Goal: Task Accomplishment & Management: Complete application form

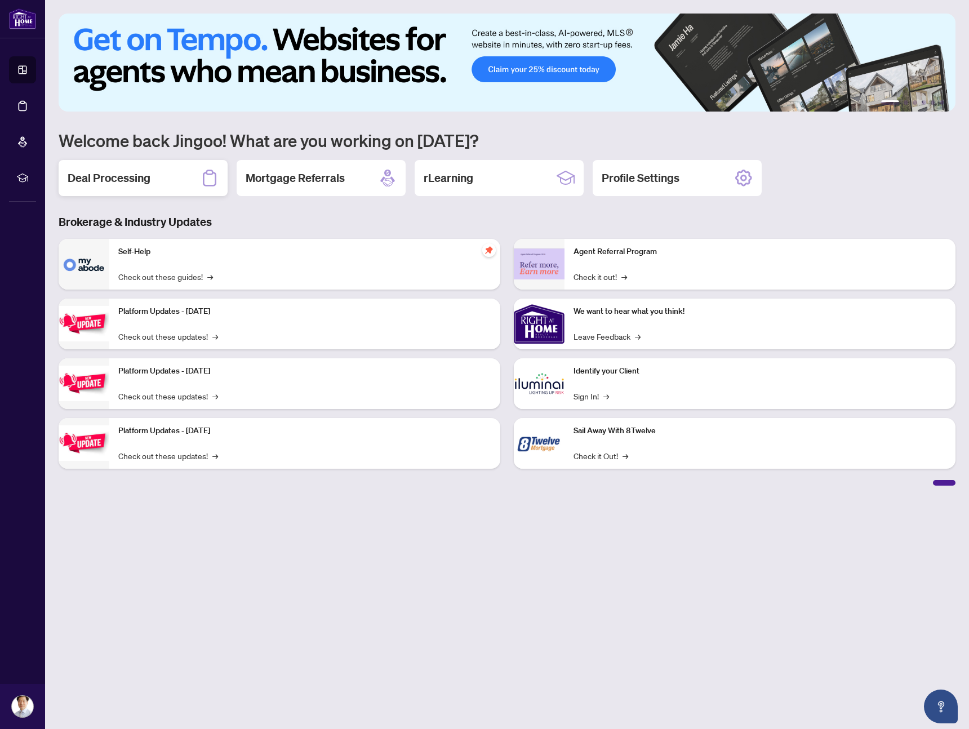
click at [136, 184] on h2 "Deal Processing" at bounding box center [109, 178] width 83 height 16
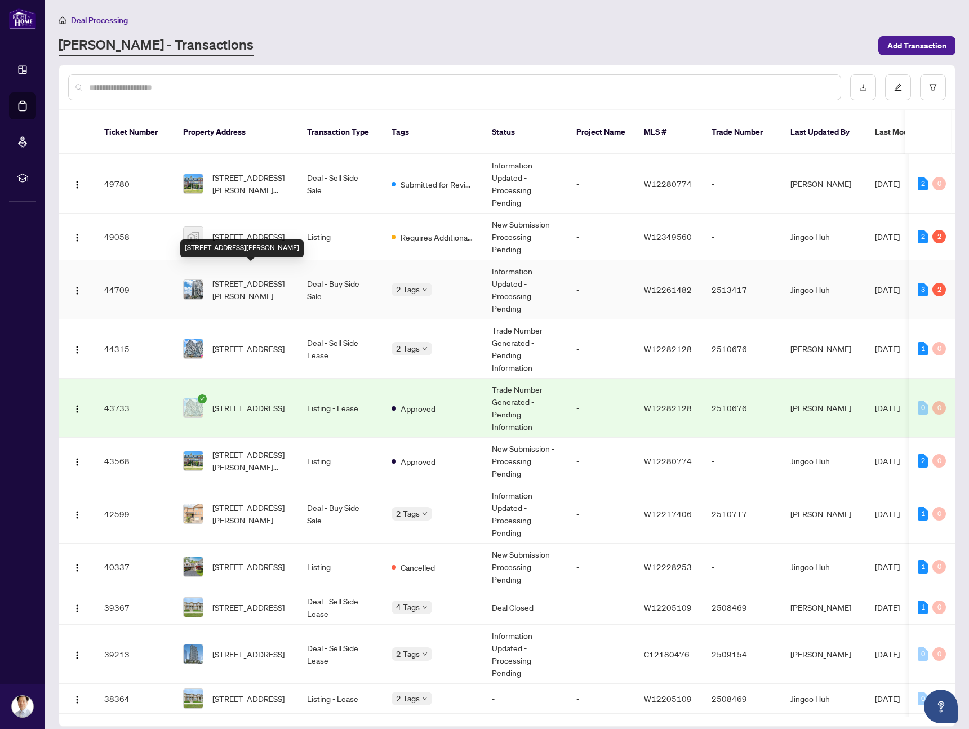
click at [259, 285] on span "[STREET_ADDRESS][PERSON_NAME]" at bounding box center [250, 289] width 77 height 25
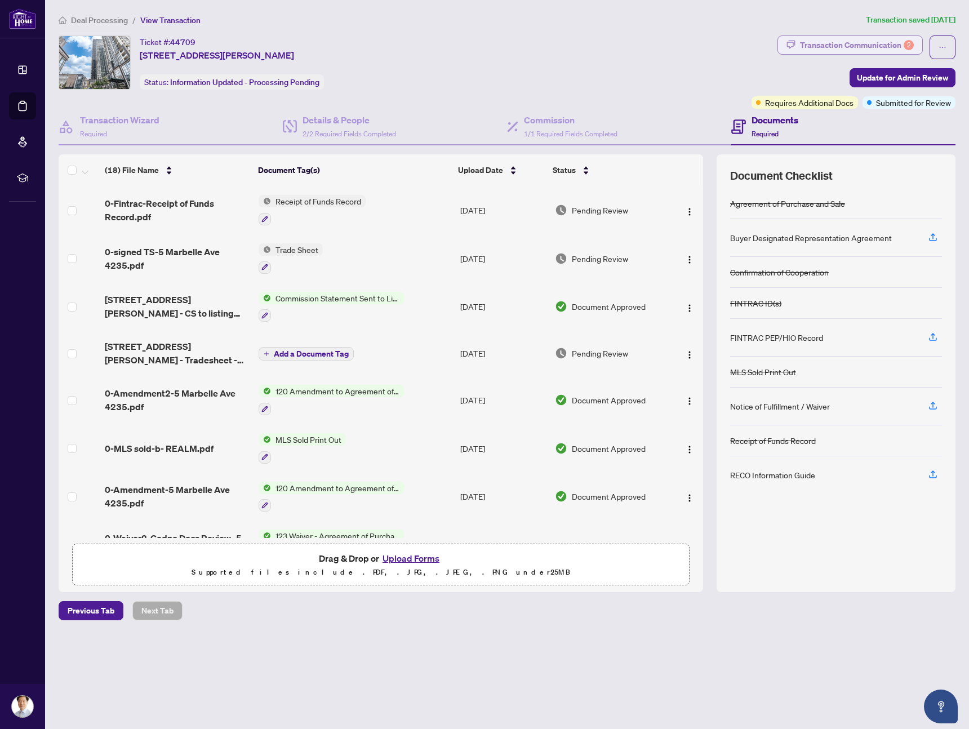
click at [866, 47] on div "Transaction Communication 2" at bounding box center [857, 45] width 114 height 18
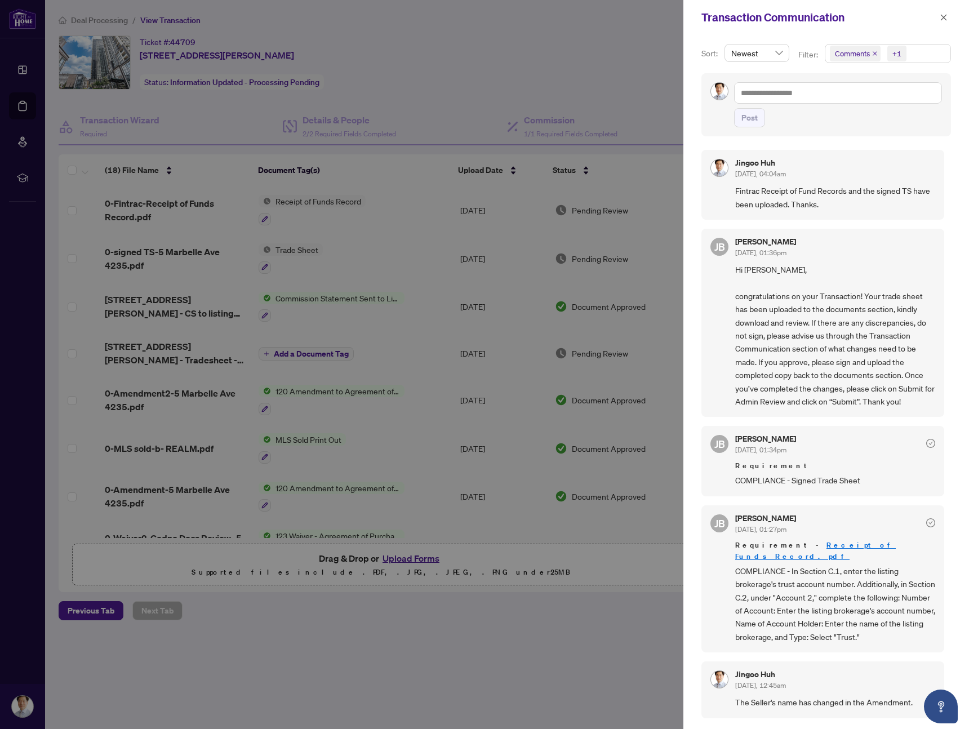
drag, startPoint x: 214, startPoint y: 121, endPoint x: 205, endPoint y: 118, distance: 9.4
click at [211, 121] on div at bounding box center [484, 364] width 969 height 729
click at [20, 73] on div at bounding box center [484, 364] width 969 height 729
click at [943, 16] on icon "close" at bounding box center [944, 18] width 8 height 8
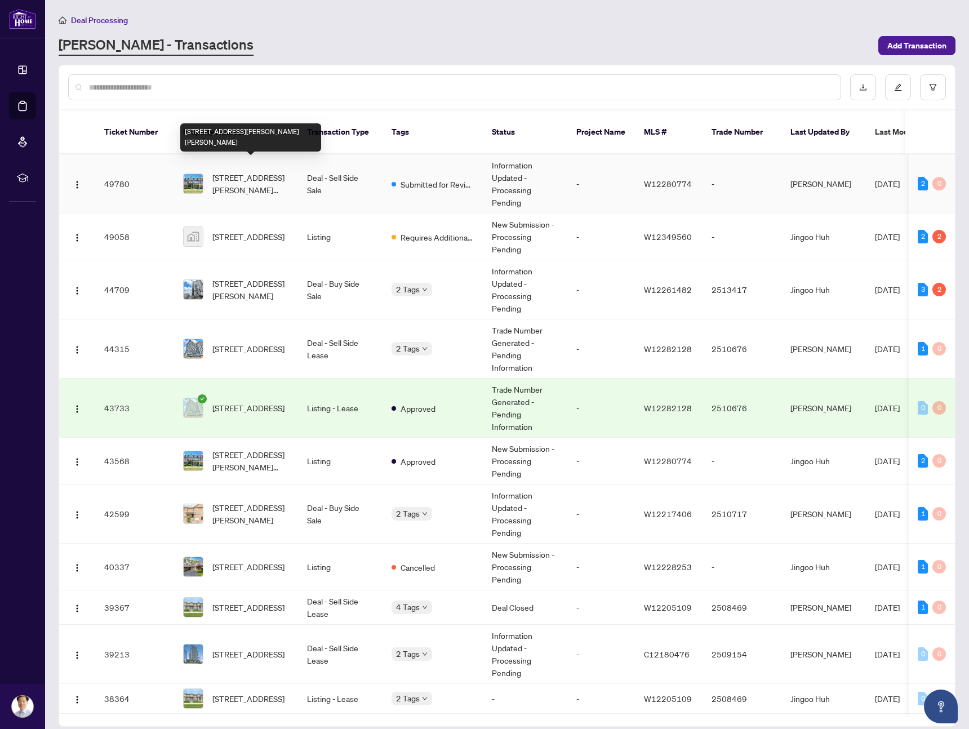
click at [267, 171] on span "[STREET_ADDRESS][PERSON_NAME][PERSON_NAME]" at bounding box center [250, 183] width 77 height 25
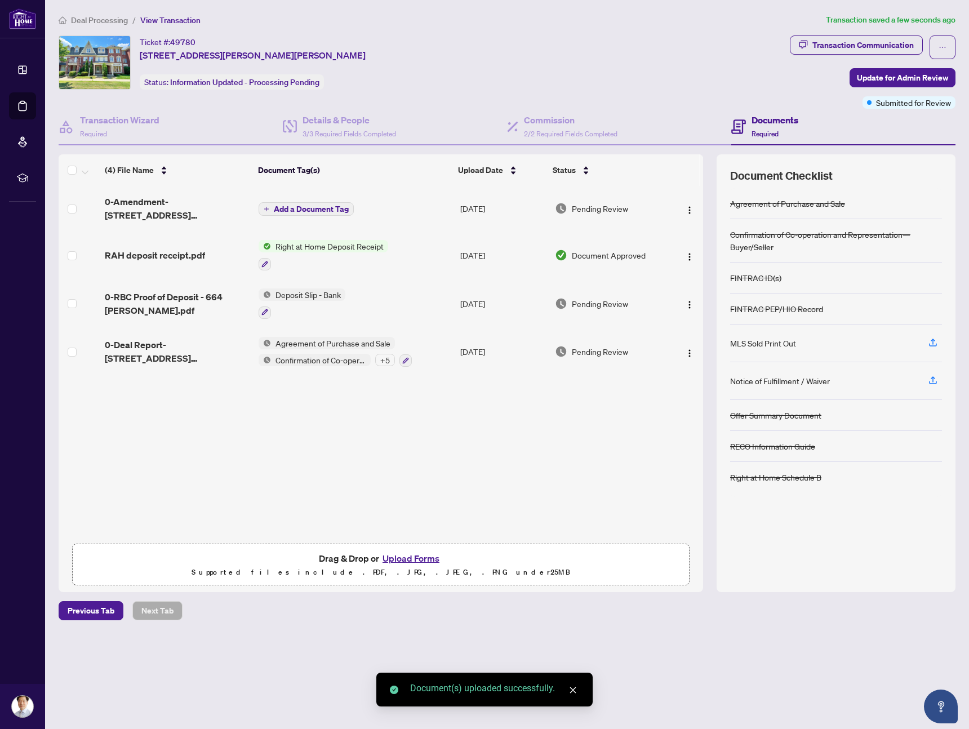
click at [293, 206] on span "Add a Document Tag" at bounding box center [311, 209] width 75 height 8
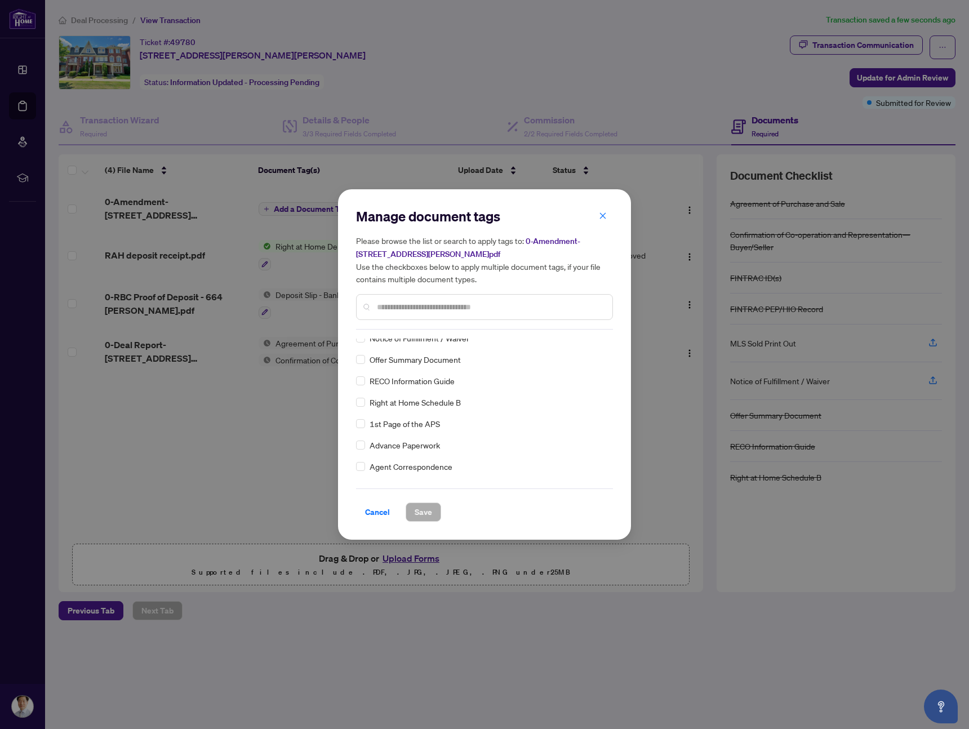
scroll to position [121, 0]
click at [412, 311] on input "text" at bounding box center [490, 307] width 227 height 12
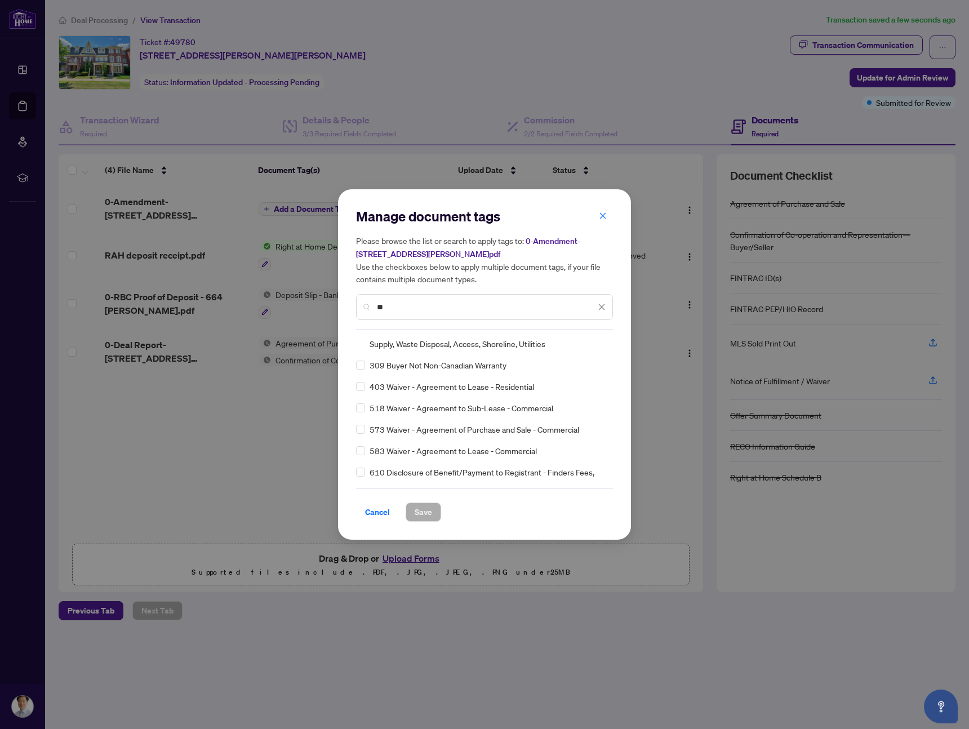
scroll to position [0, 0]
type input "*"
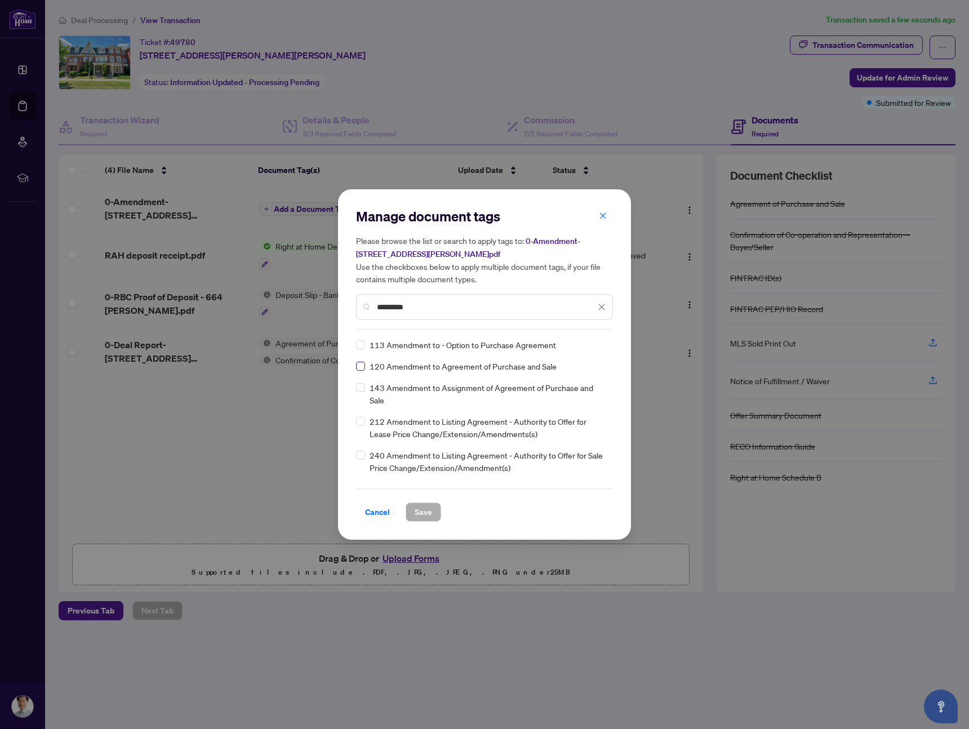
type input "*********"
click at [423, 513] on span "Save" at bounding box center [423, 512] width 17 height 18
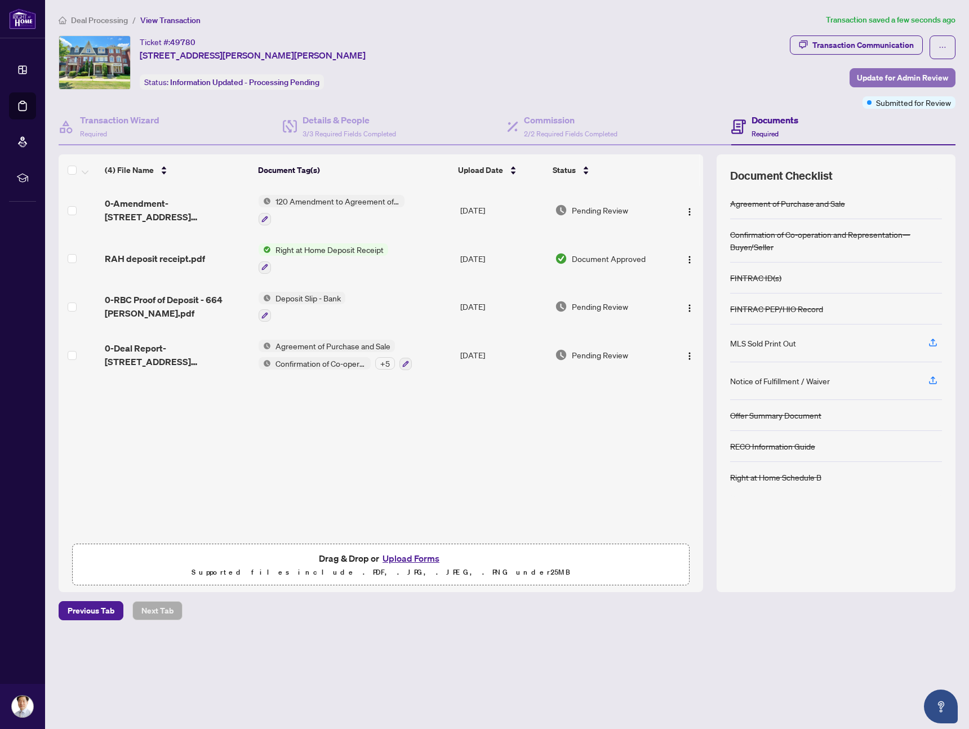
click at [884, 75] on span "Update for Admin Review" at bounding box center [902, 78] width 91 height 18
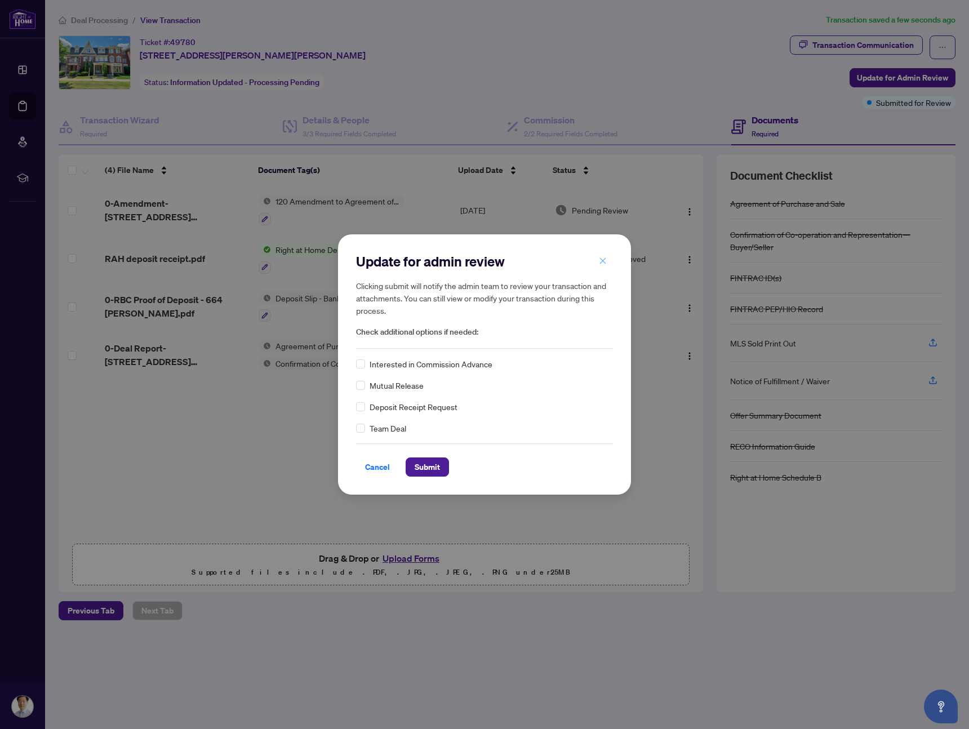
click at [612, 263] on button "button" at bounding box center [603, 260] width 23 height 19
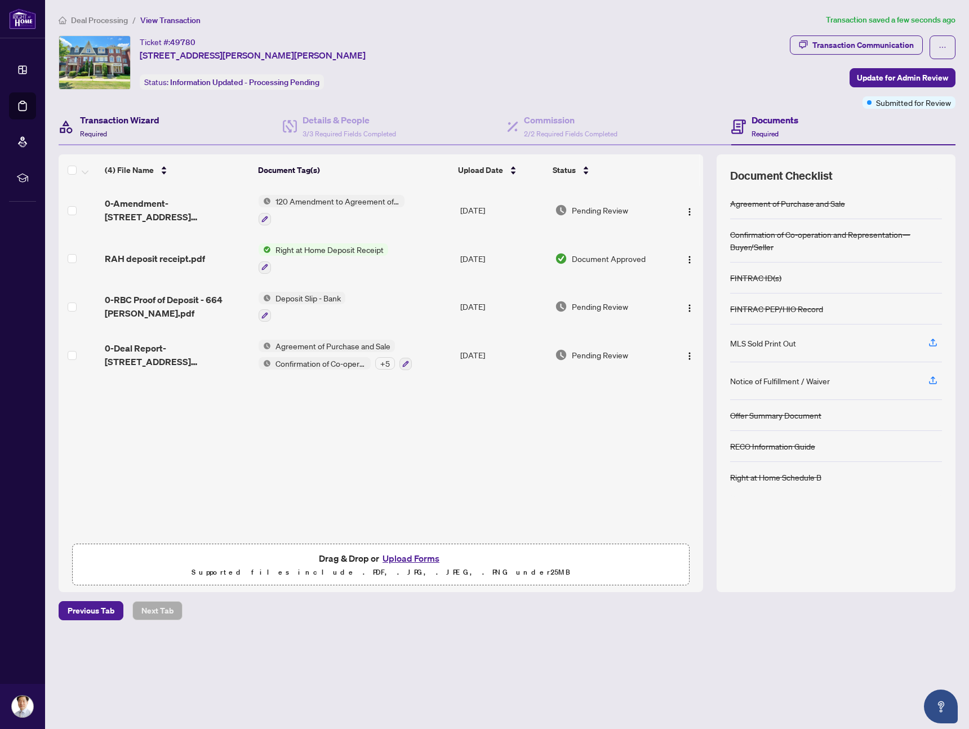
click at [154, 124] on h4 "Transaction Wizard" at bounding box center [119, 120] width 79 height 14
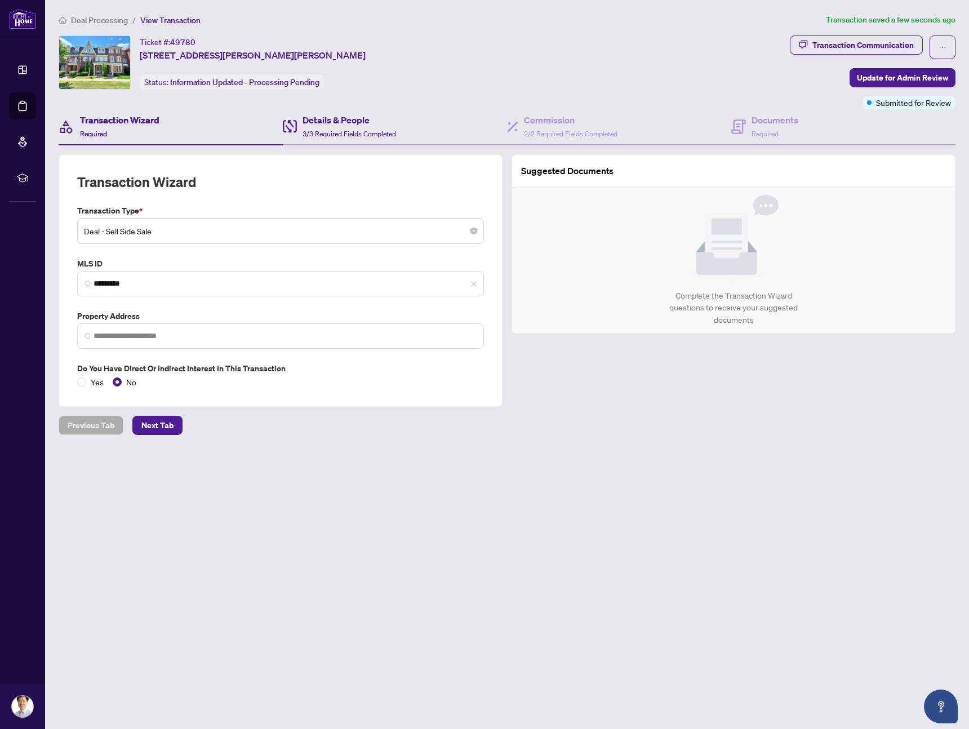
type input "**********"
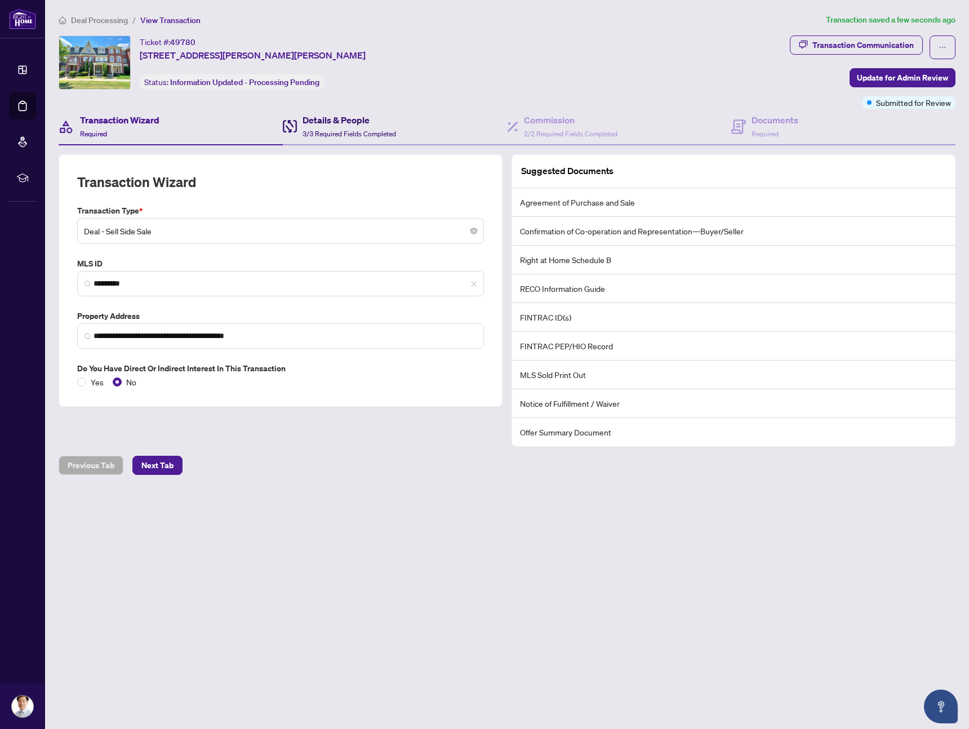
click at [313, 118] on h4 "Details & People" at bounding box center [350, 120] width 94 height 14
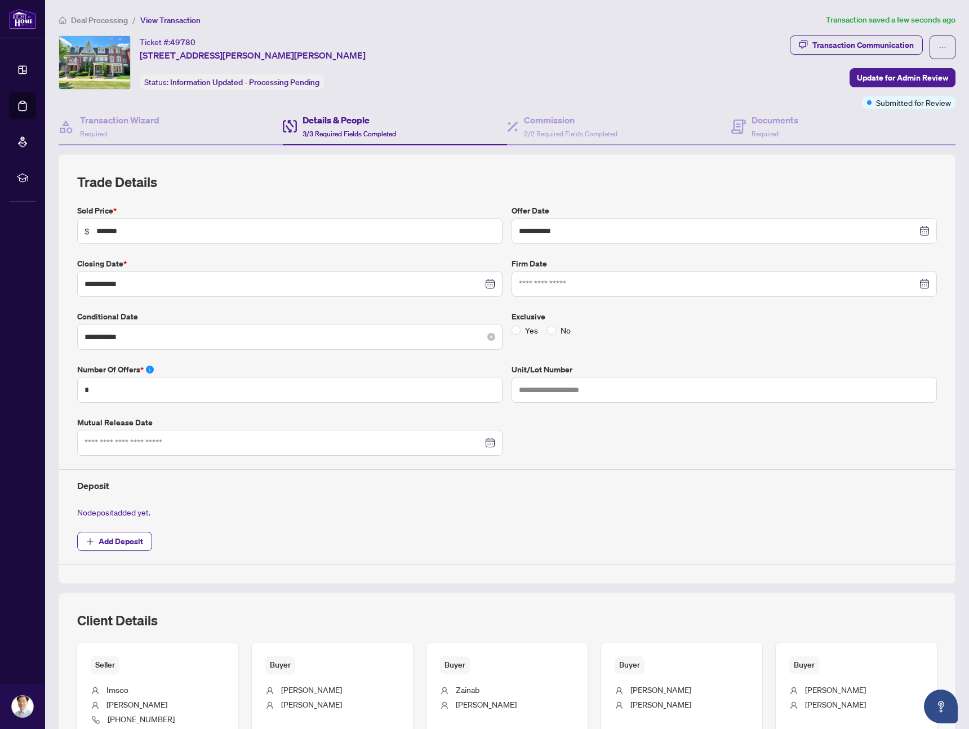
click at [183, 343] on div "**********" at bounding box center [290, 337] width 426 height 26
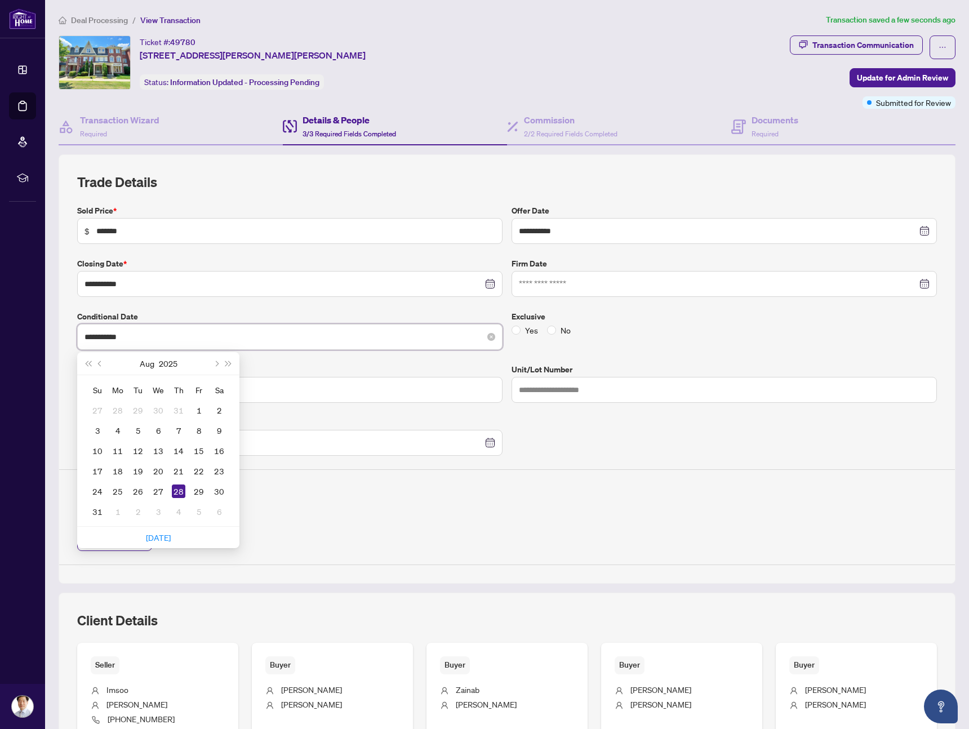
click at [186, 336] on input "**********" at bounding box center [284, 337] width 398 height 12
click at [213, 367] on button "Next month (PageDown)" at bounding box center [216, 363] width 12 height 23
type input "**********"
click at [158, 406] on div "3" at bounding box center [159, 411] width 14 height 14
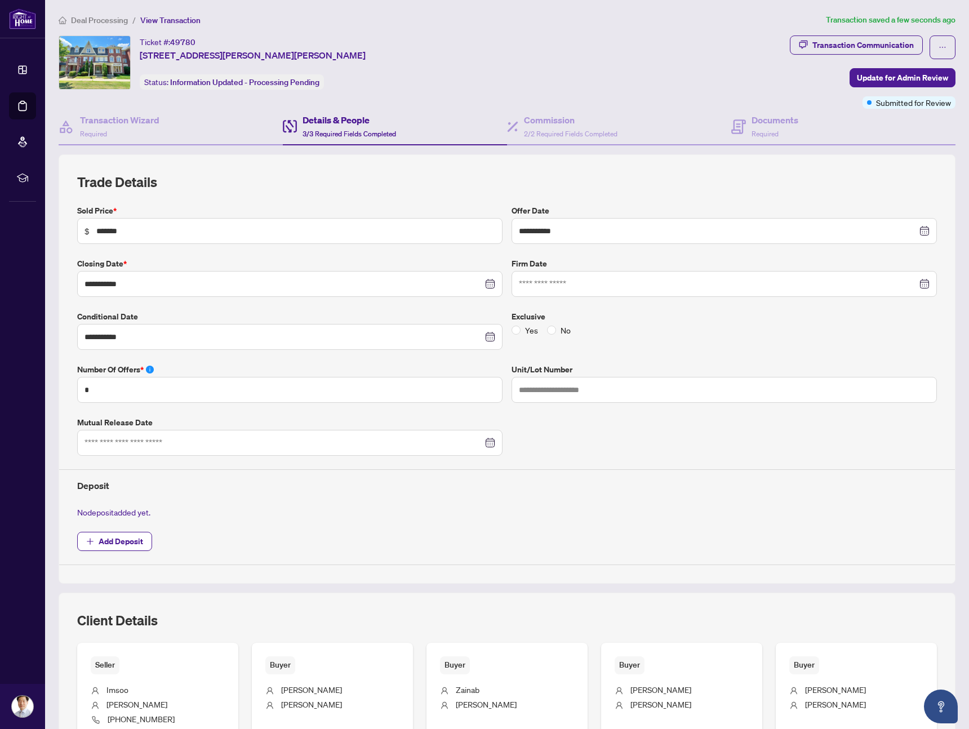
click at [353, 521] on div "**********" at bounding box center [507, 385] width 869 height 361
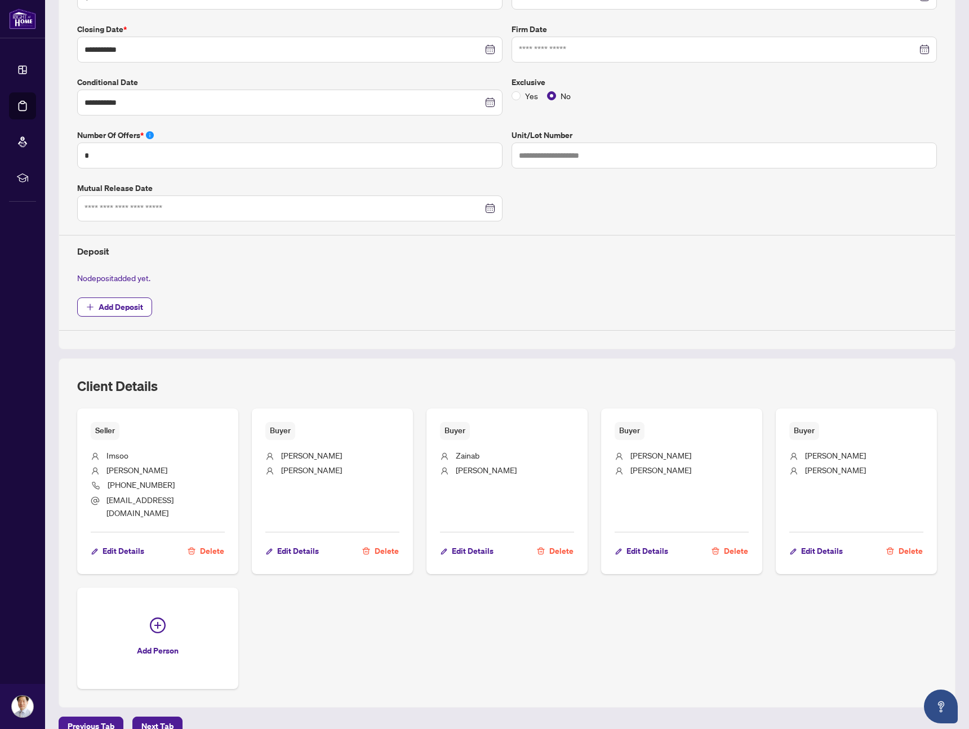
scroll to position [243, 0]
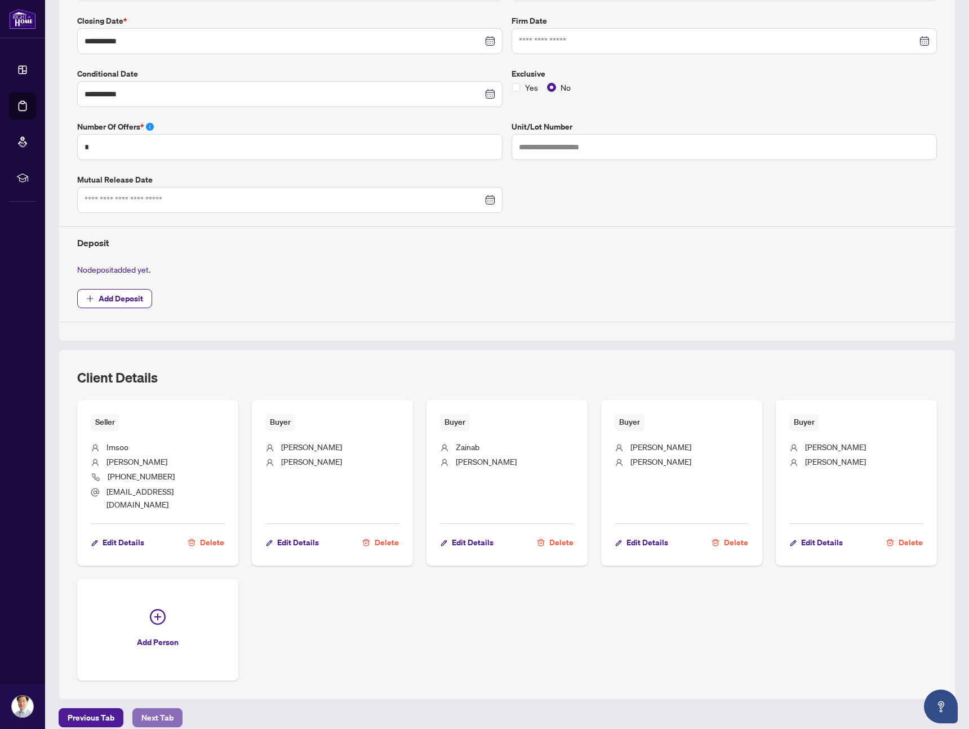
click at [161, 709] on span "Next Tab" at bounding box center [157, 718] width 32 height 18
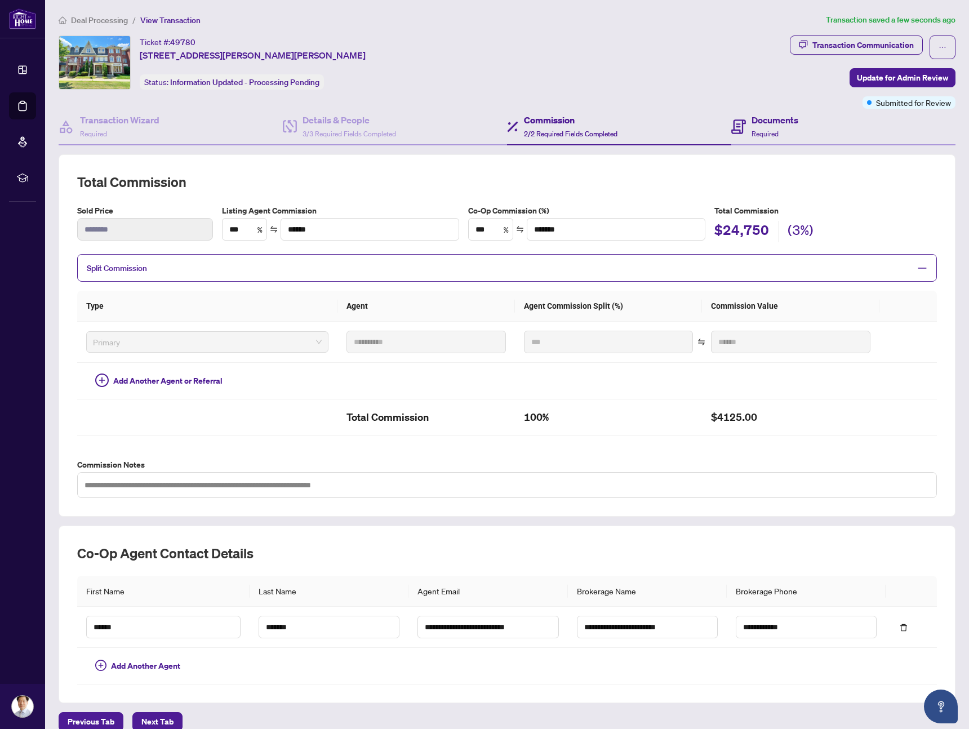
click at [894, 129] on div "Documents Required" at bounding box center [844, 127] width 224 height 37
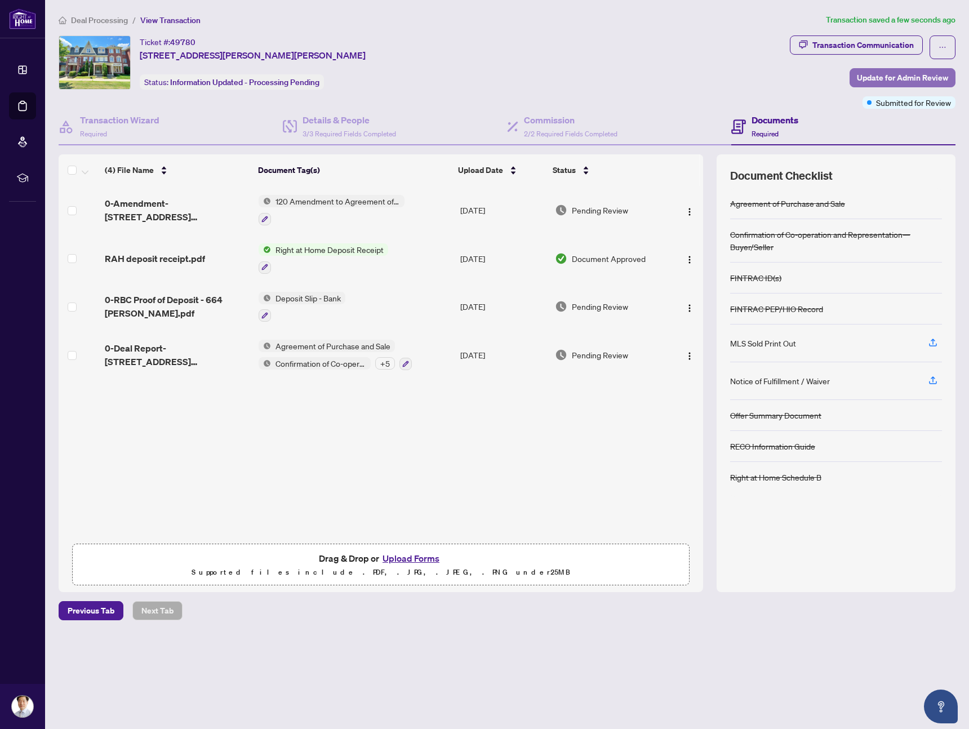
click at [881, 80] on span "Update for Admin Review" at bounding box center [902, 78] width 91 height 18
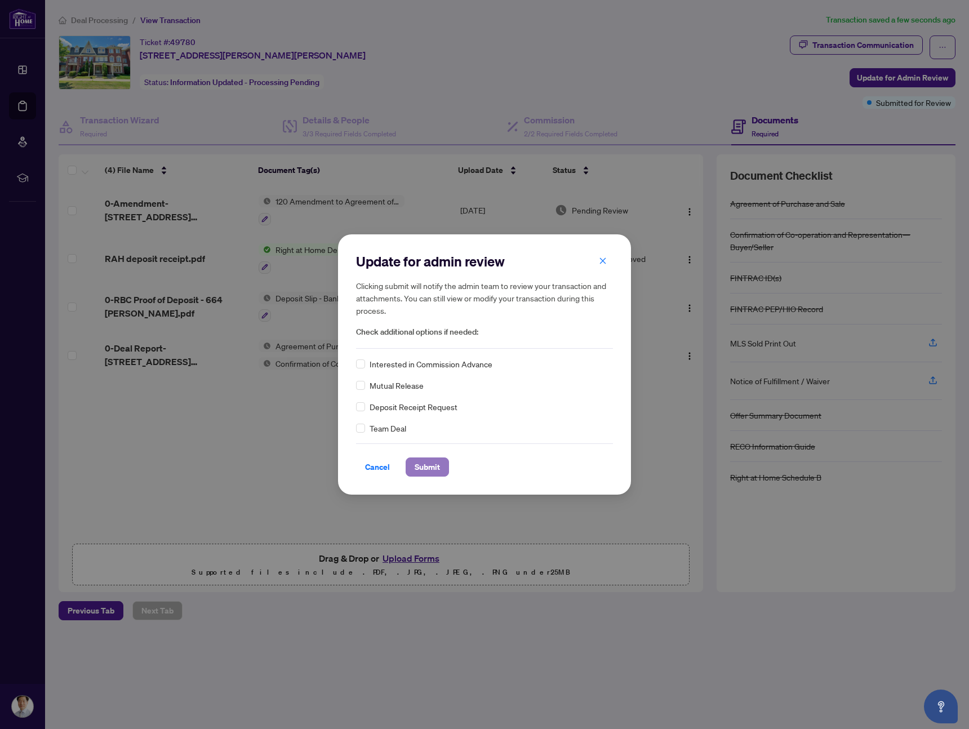
click at [424, 467] on span "Submit" at bounding box center [427, 467] width 25 height 18
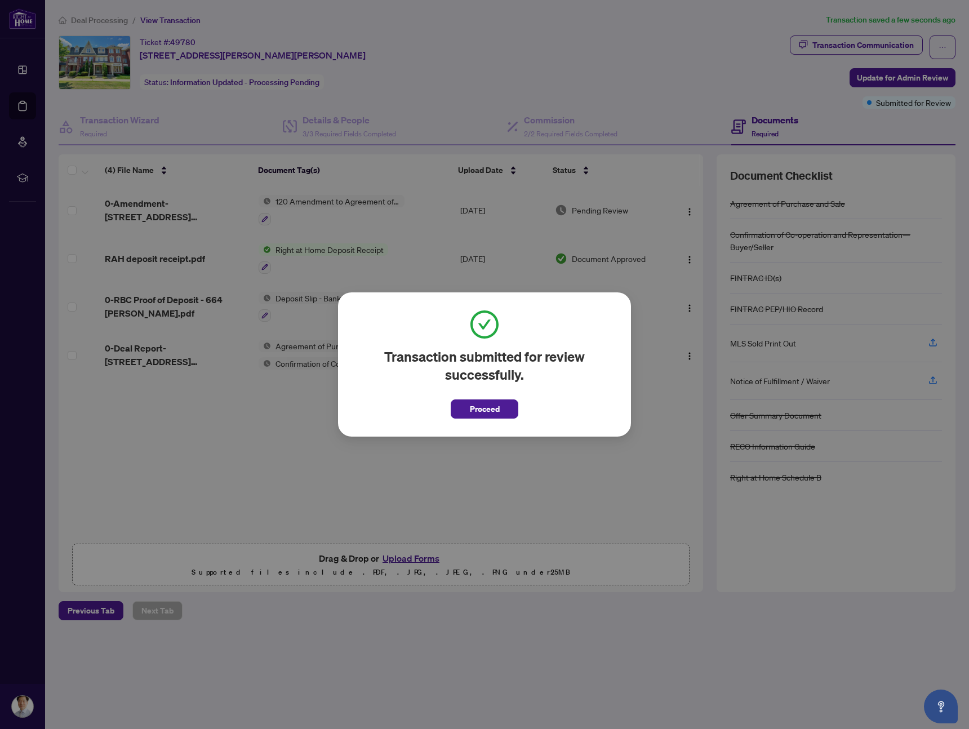
click at [507, 404] on button "Proceed" at bounding box center [485, 409] width 68 height 19
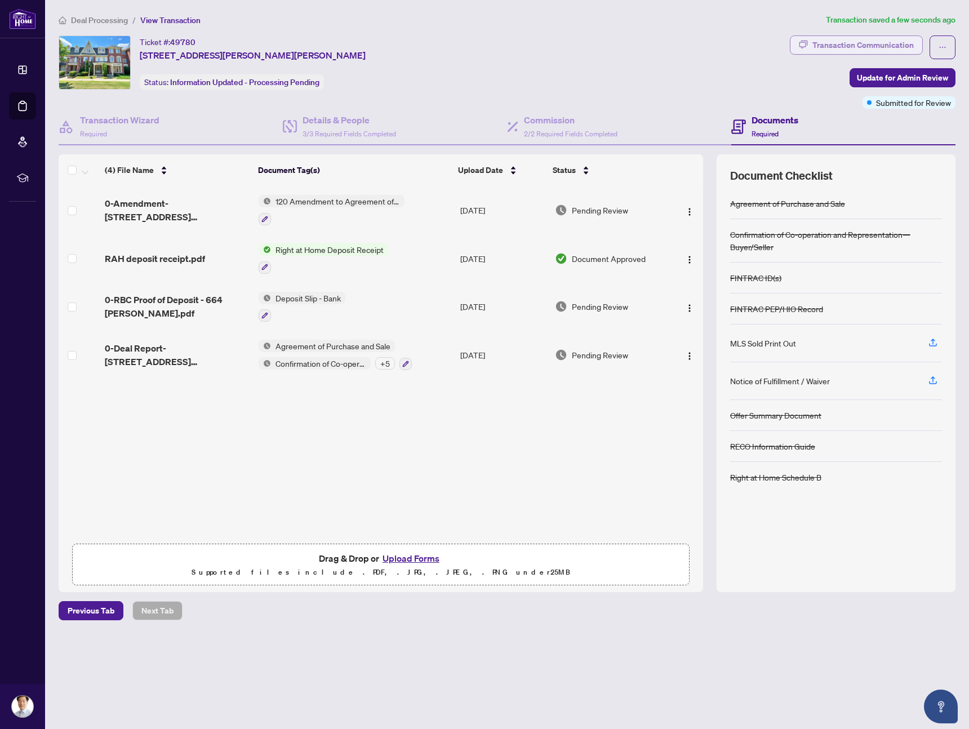
click at [868, 50] on div "Transaction Communication" at bounding box center [863, 45] width 101 height 18
type textarea "**********"
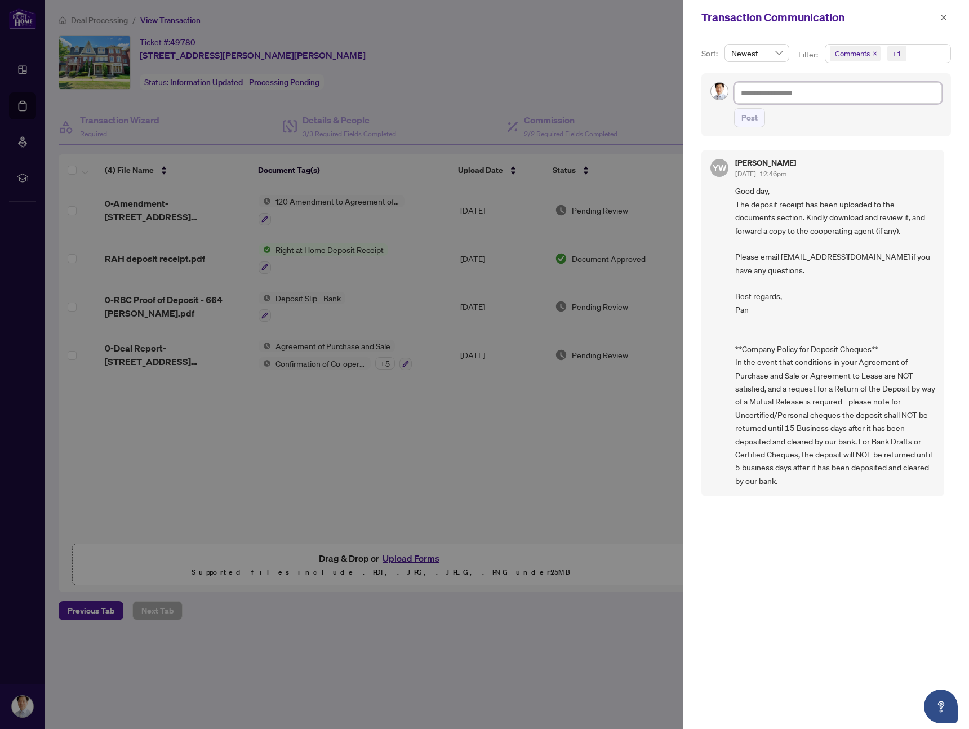
click at [762, 92] on textarea at bounding box center [838, 92] width 208 height 21
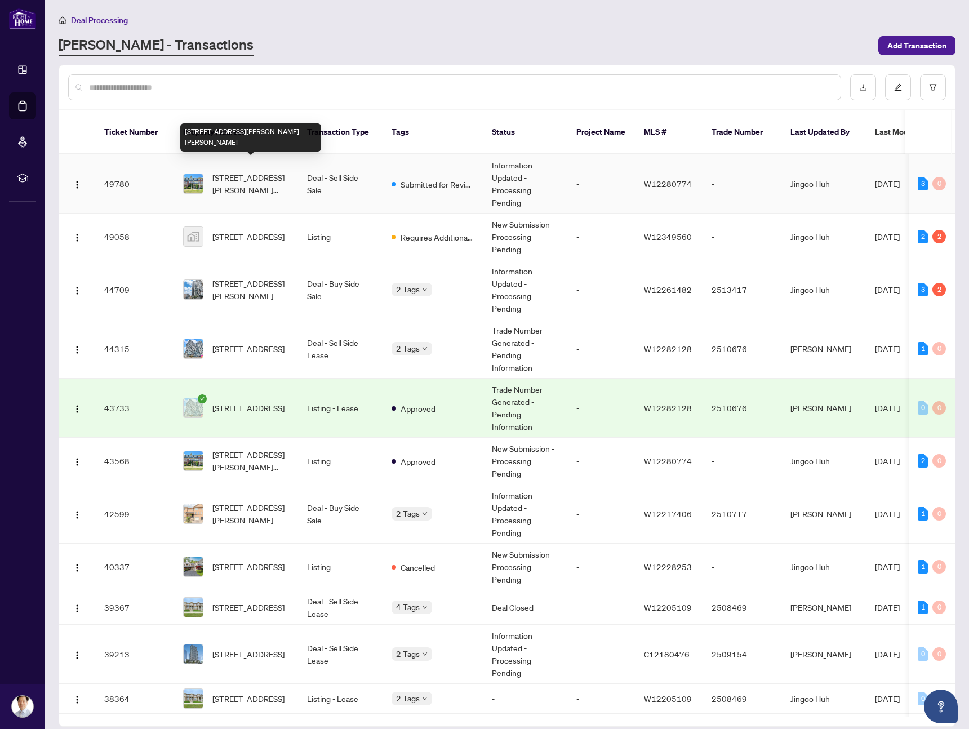
click at [252, 175] on span "[STREET_ADDRESS][PERSON_NAME][PERSON_NAME]" at bounding box center [250, 183] width 77 height 25
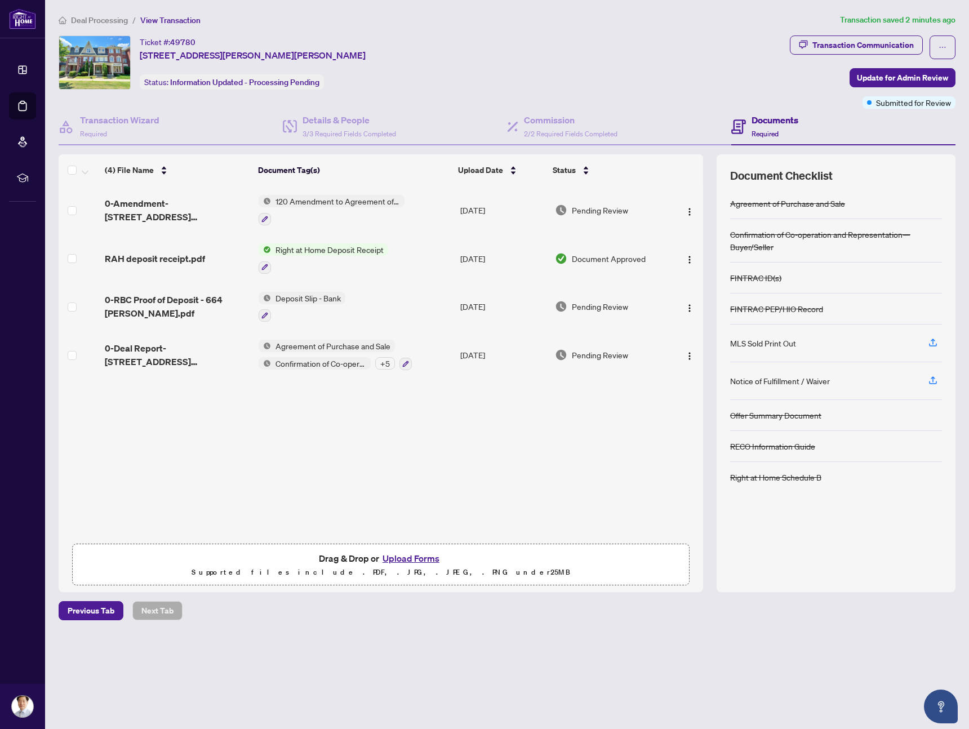
click at [680, 52] on div "Ticket #: 49780 [STREET_ADDRESS][PERSON_NAME][PERSON_NAME] Status: Information …" at bounding box center [422, 63] width 727 height 54
